Goal: Navigation & Orientation: Locate item on page

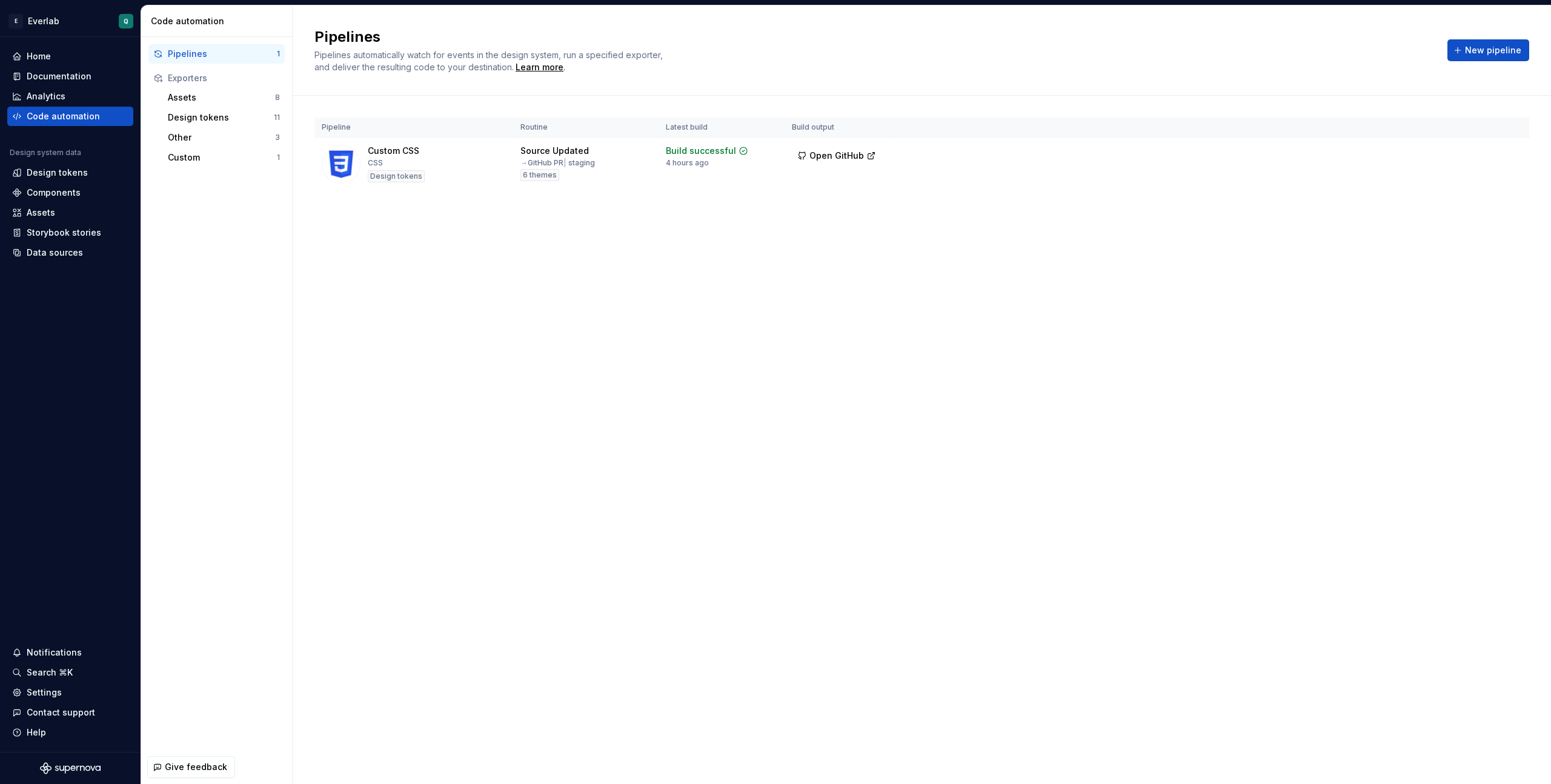
click at [412, 310] on div "Pipelines Pipelines automatically watch for events in the design system, run a …" at bounding box center [921, 394] width 1259 height 778
click at [492, 343] on div "Pipelines Pipelines automatically watch for events in the design system, run a …" at bounding box center [921, 394] width 1259 height 778
click at [783, 300] on div "Pipelines Pipelines automatically watch for events in the design system, run a …" at bounding box center [921, 394] width 1259 height 778
click at [1186, 394] on div "Pipelines Pipelines automatically watch for events in the design system, run a …" at bounding box center [921, 394] width 1259 height 778
click at [396, 147] on div "Custom CSS" at bounding box center [393, 150] width 51 height 12
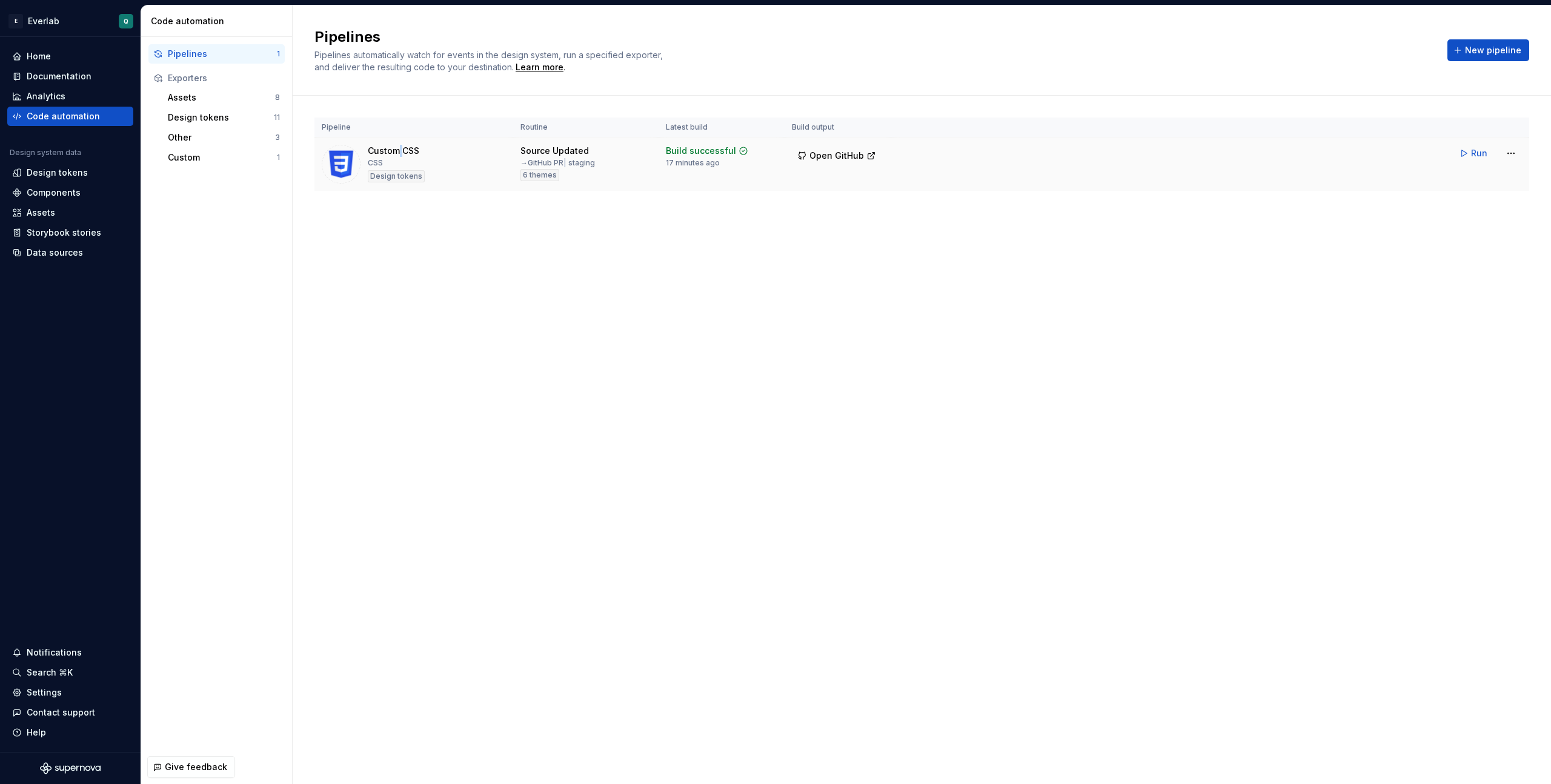
click at [396, 147] on div "Custom CSS" at bounding box center [393, 150] width 51 height 12
click at [1508, 220] on div "Pipeline Routine Latest build Build output Custom CSS CSS Design tokens Source …" at bounding box center [922, 166] width 1215 height 141
